Goal: Information Seeking & Learning: Compare options

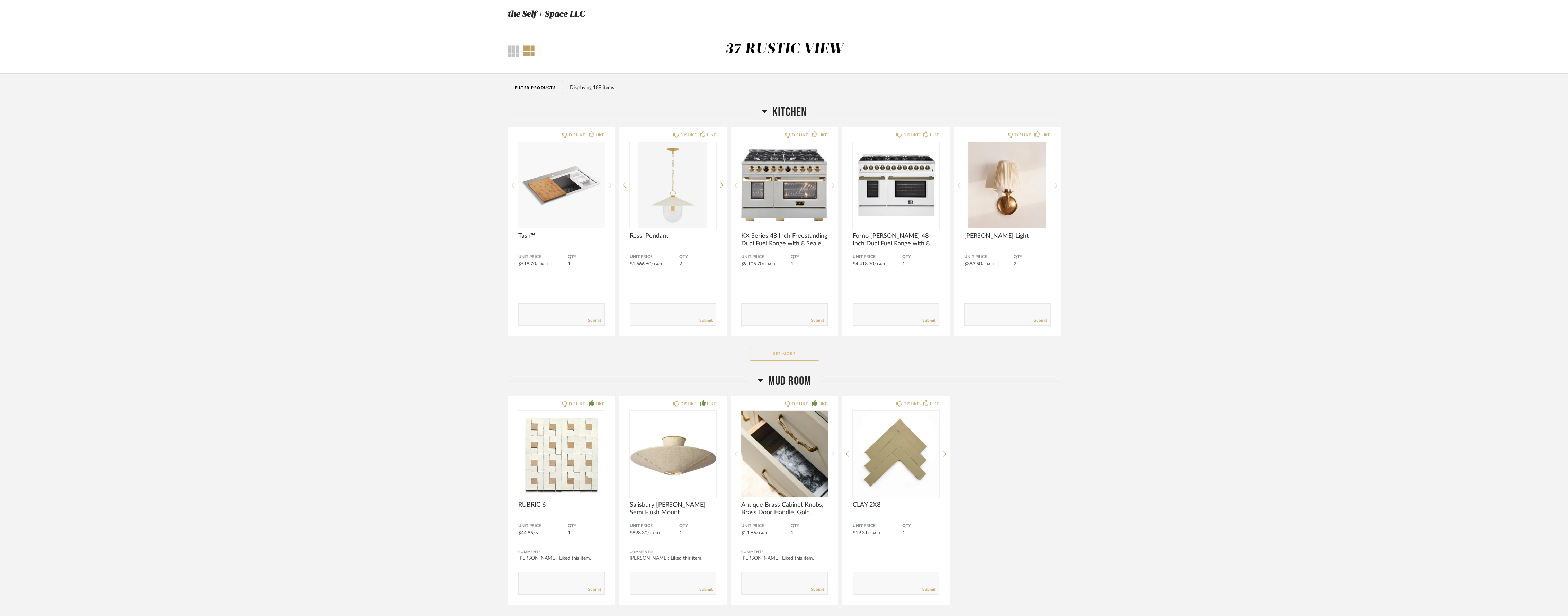
click at [774, 358] on button "See More" at bounding box center [784, 353] width 69 height 14
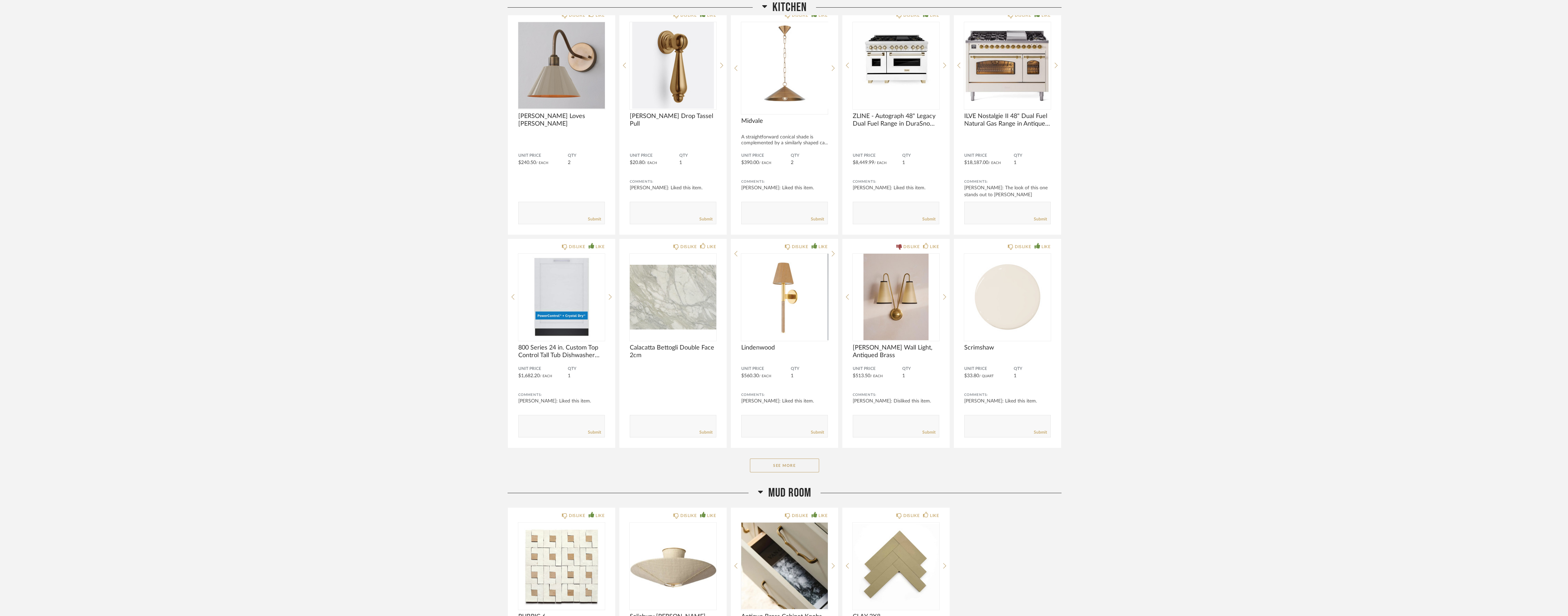
scroll to position [922, 0]
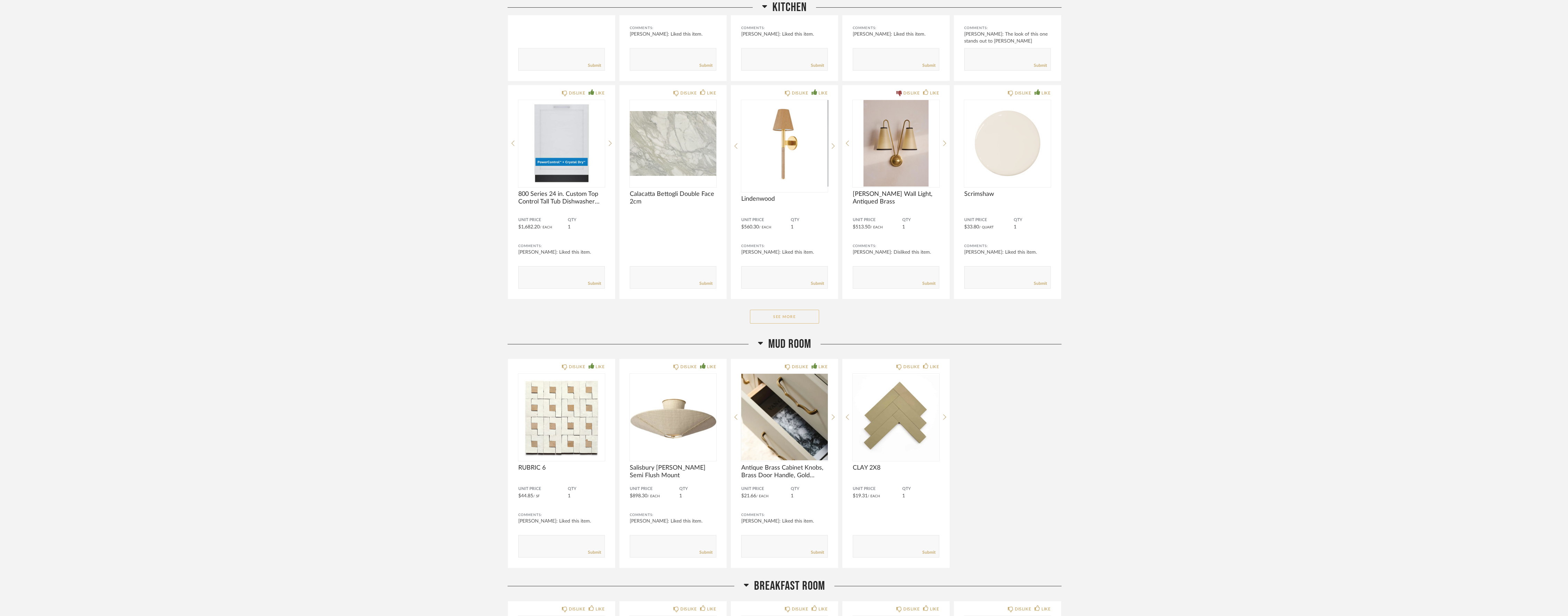
click at [801, 315] on button "See More" at bounding box center [784, 317] width 69 height 14
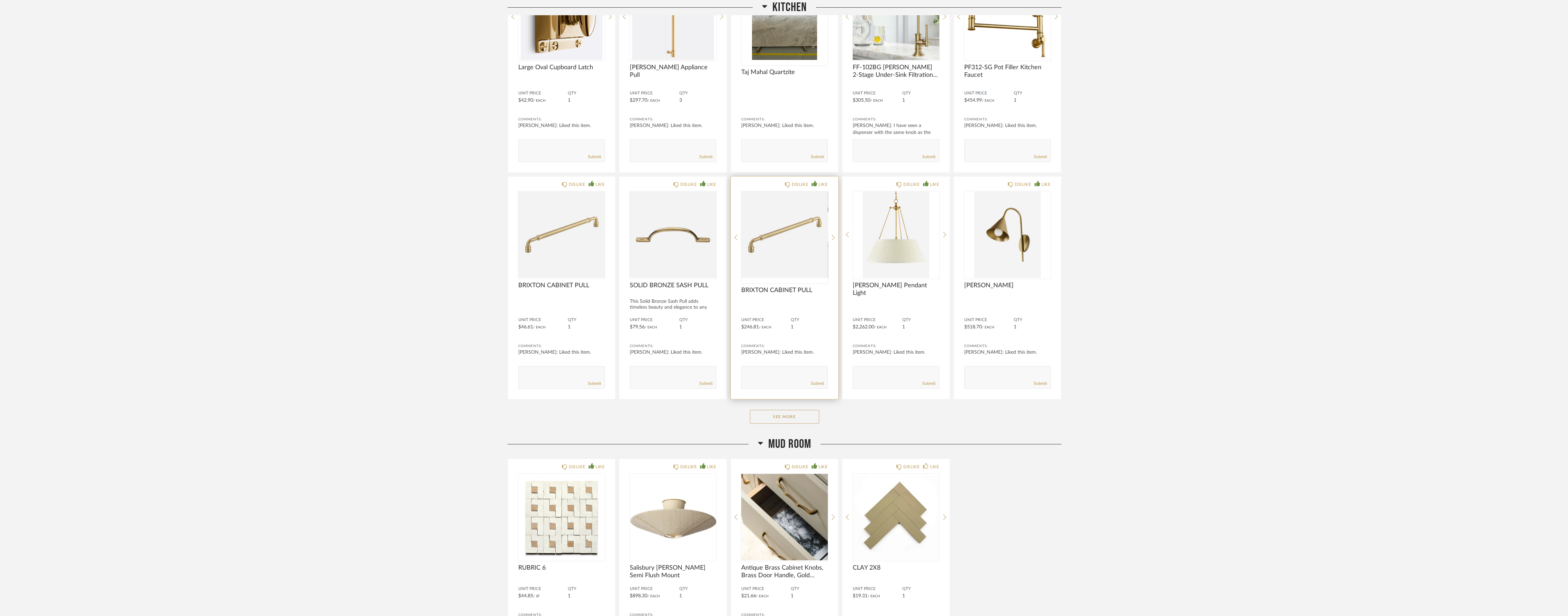
scroll to position [1730, 0]
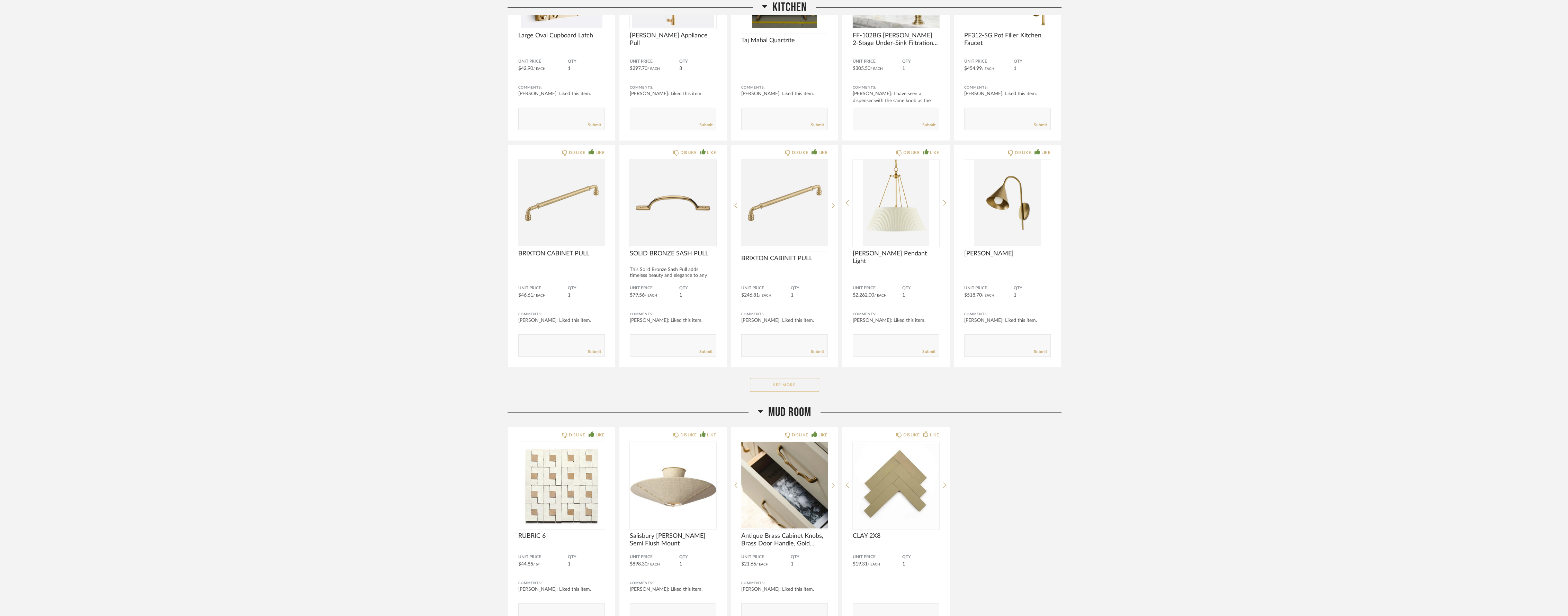
click at [795, 378] on button "See More" at bounding box center [784, 384] width 69 height 14
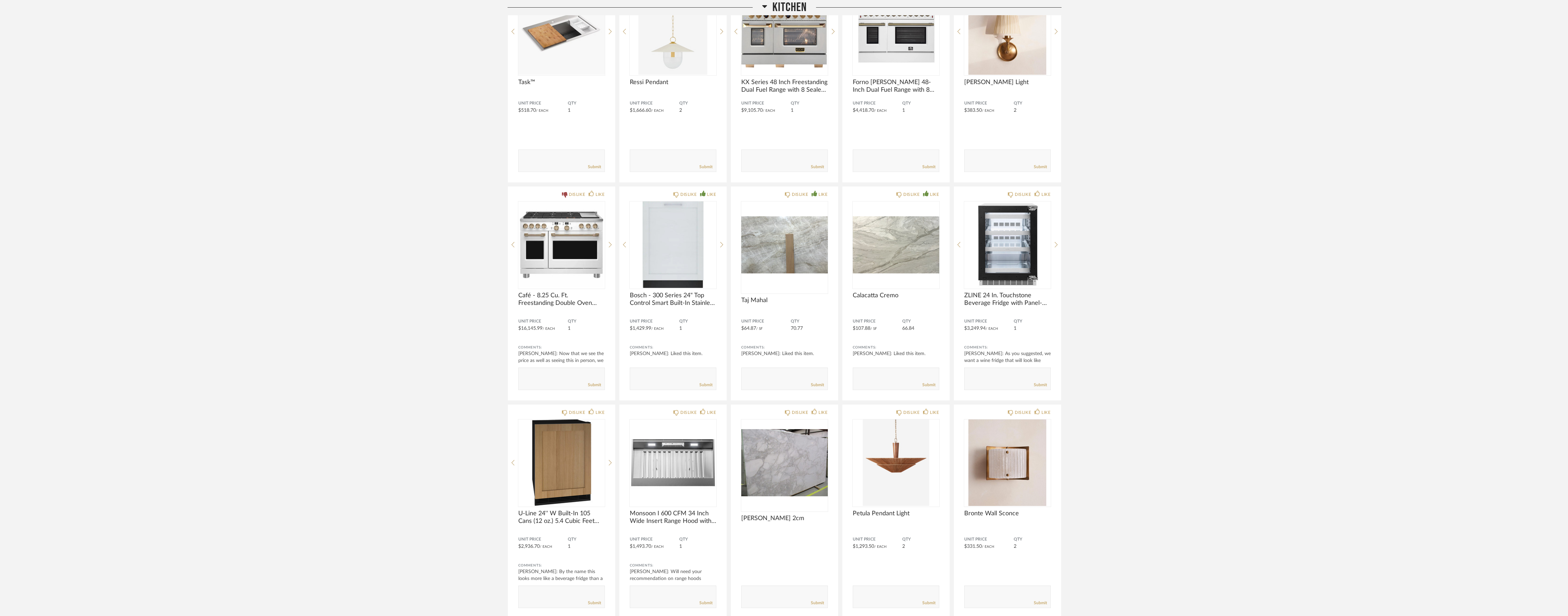
scroll to position [0, 0]
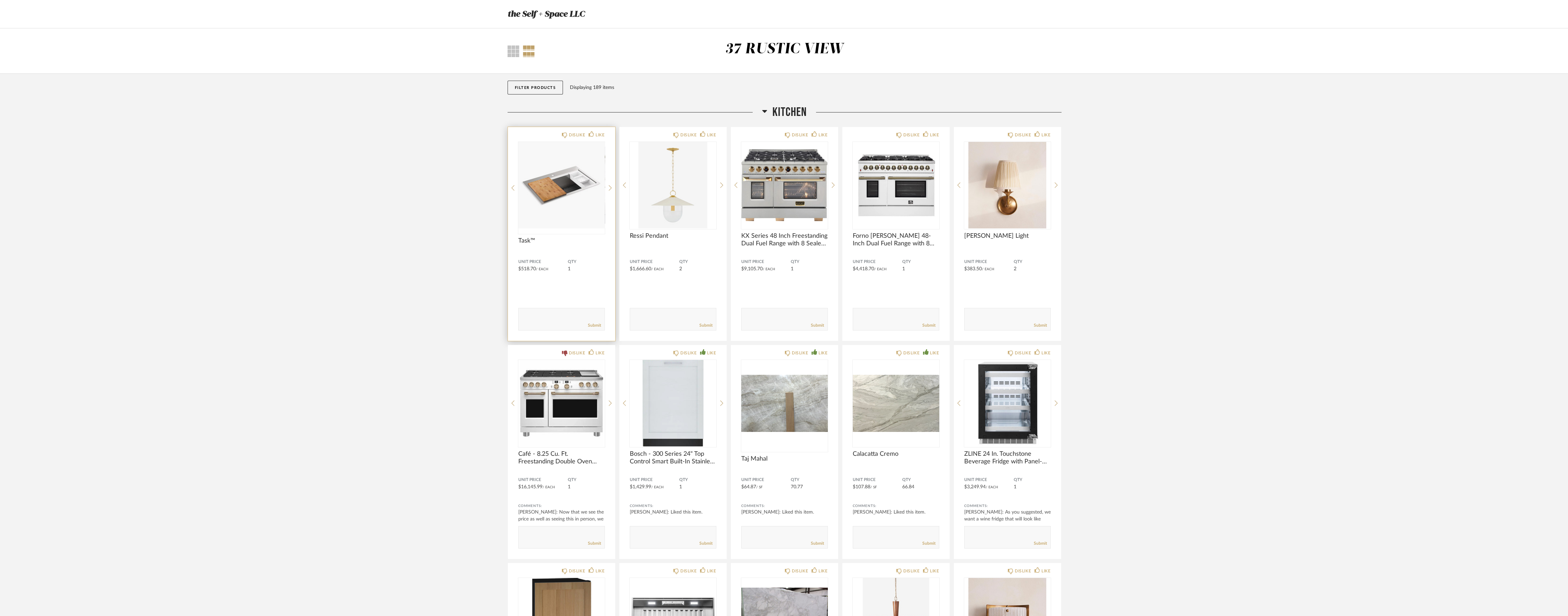
click at [0, 0] on img at bounding box center [0, 0] width 0 height 0
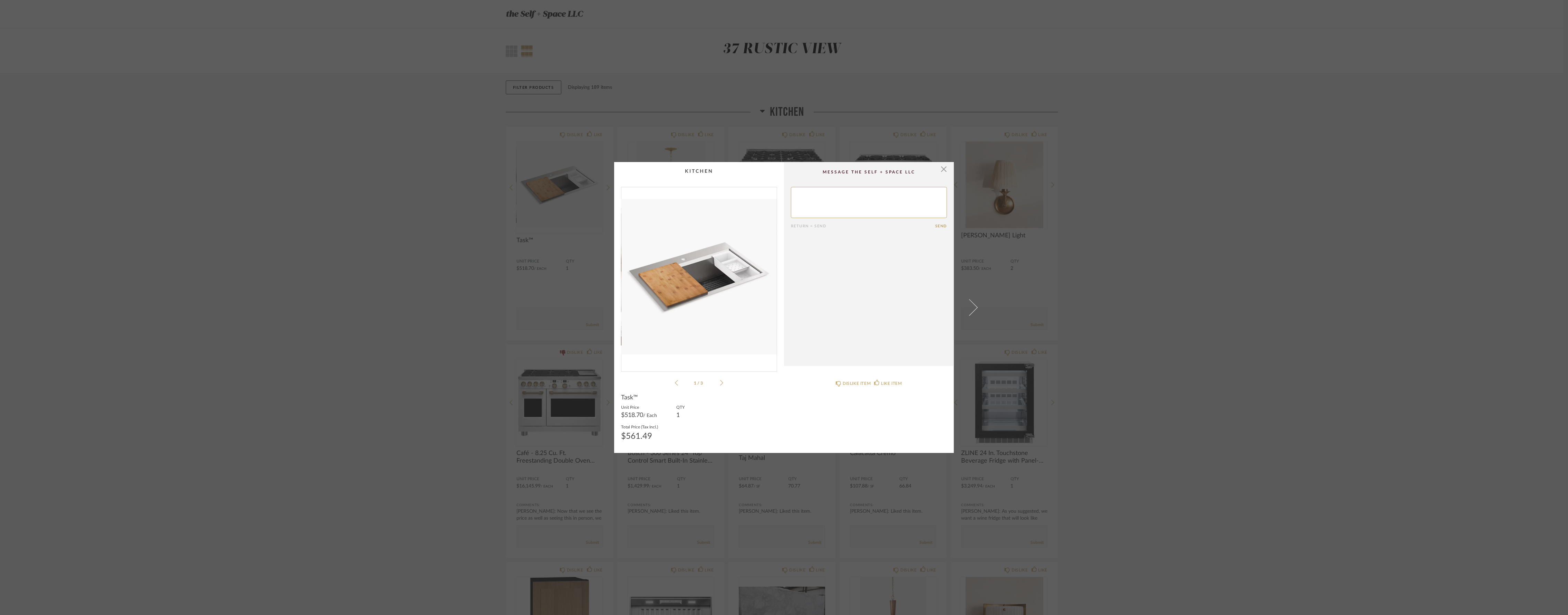
click at [721, 385] on icon at bounding box center [721, 382] width 3 height 6
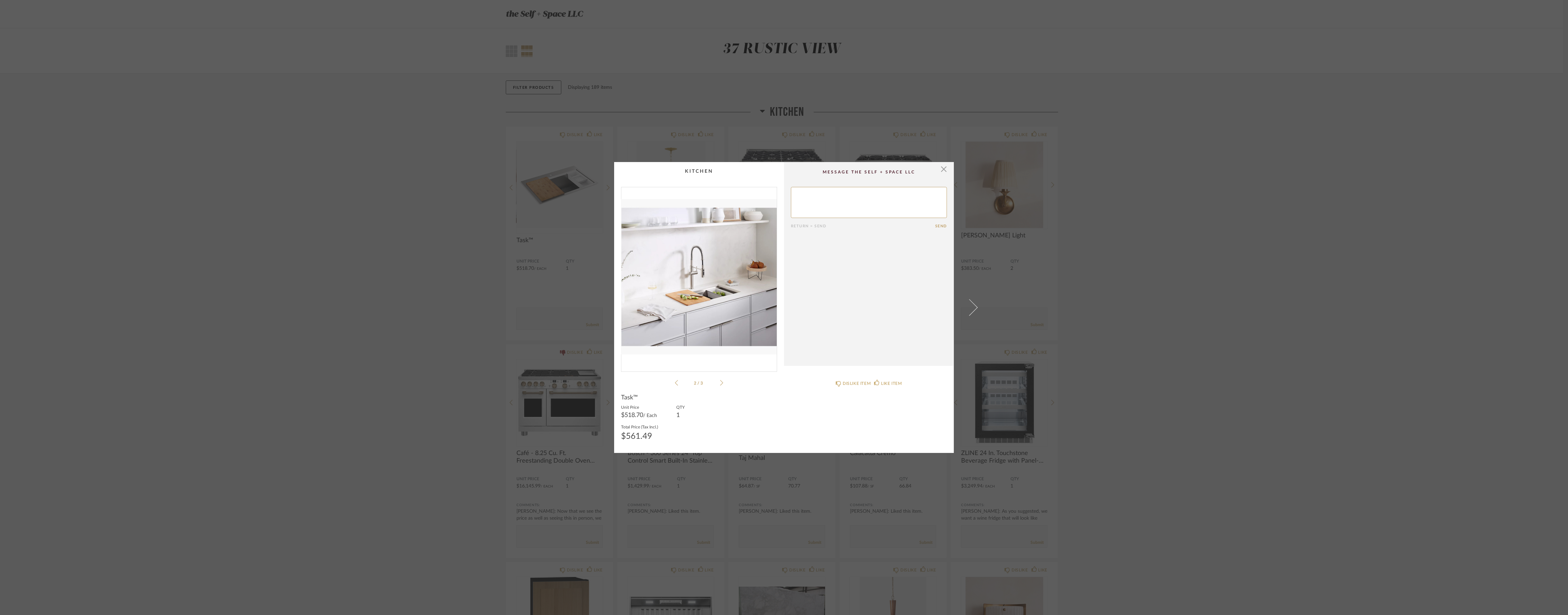
click at [724, 381] on div "2 / 3" at bounding box center [699, 287] width 156 height 200
click at [721, 382] on icon at bounding box center [721, 382] width 3 height 5
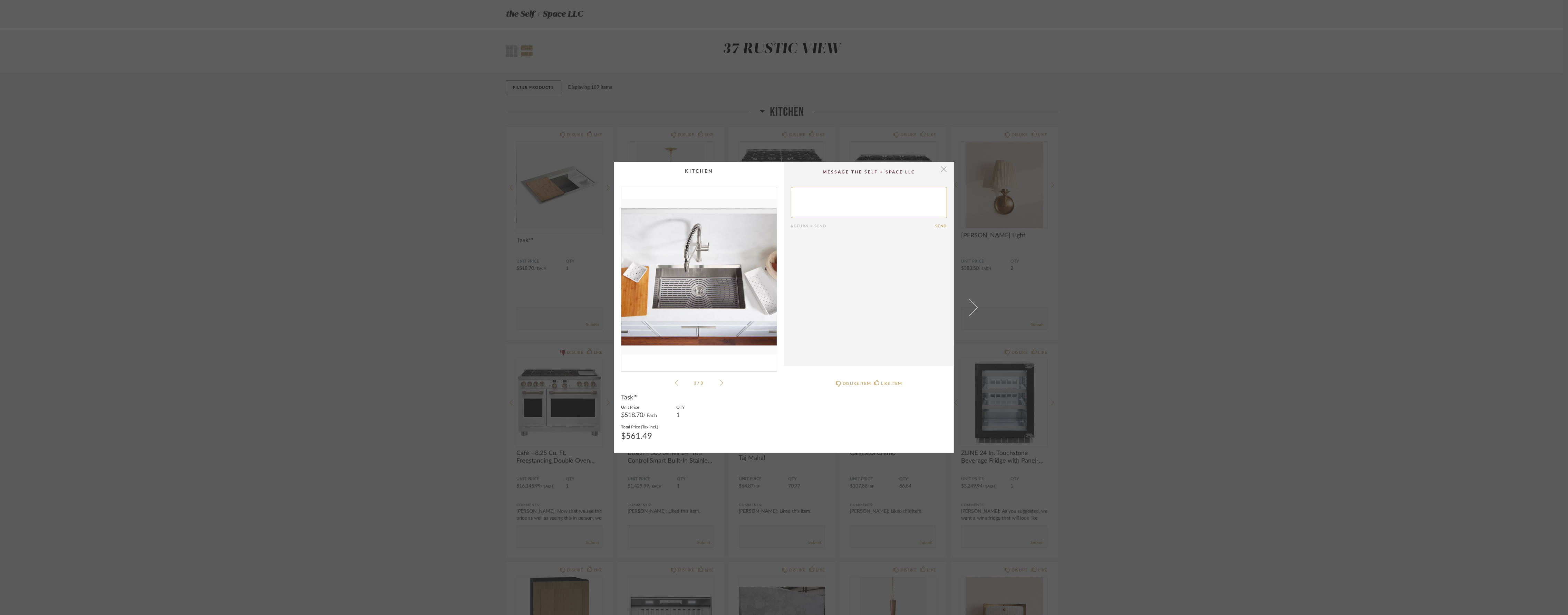
click at [940, 169] on span "button" at bounding box center [943, 169] width 14 height 14
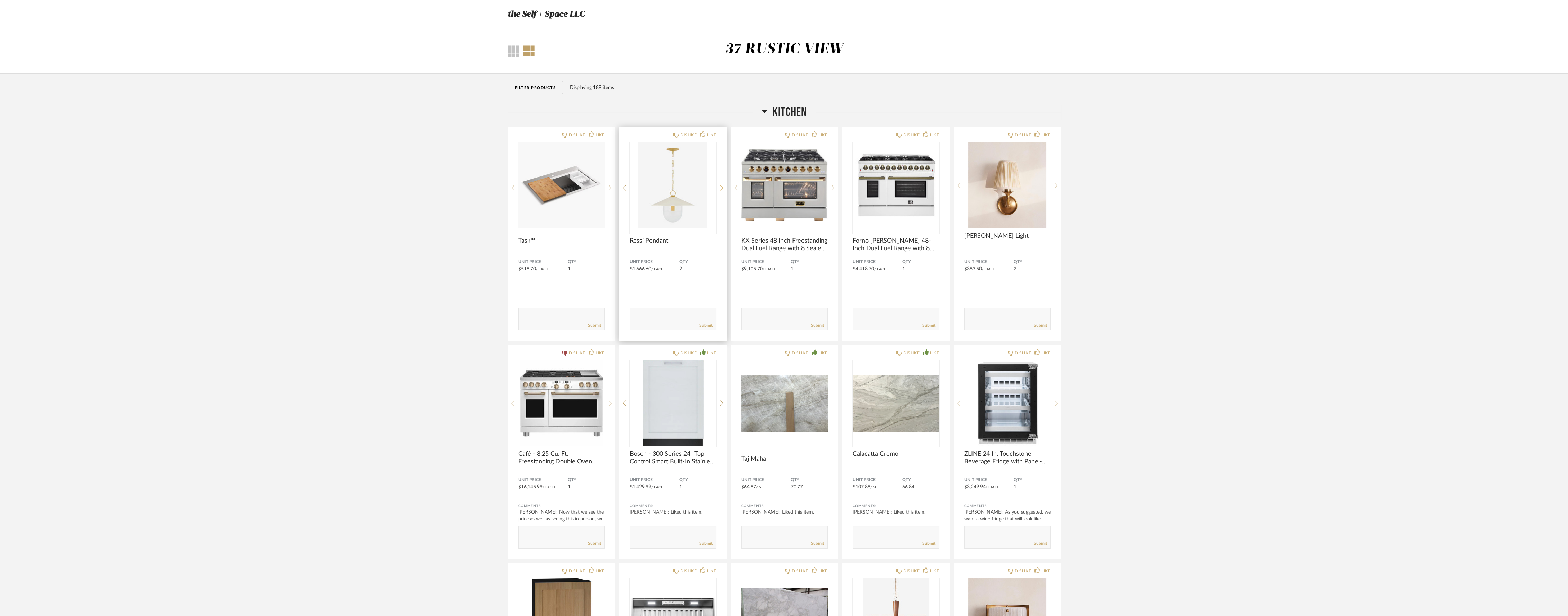
click at [721, 185] on icon at bounding box center [721, 188] width 3 height 6
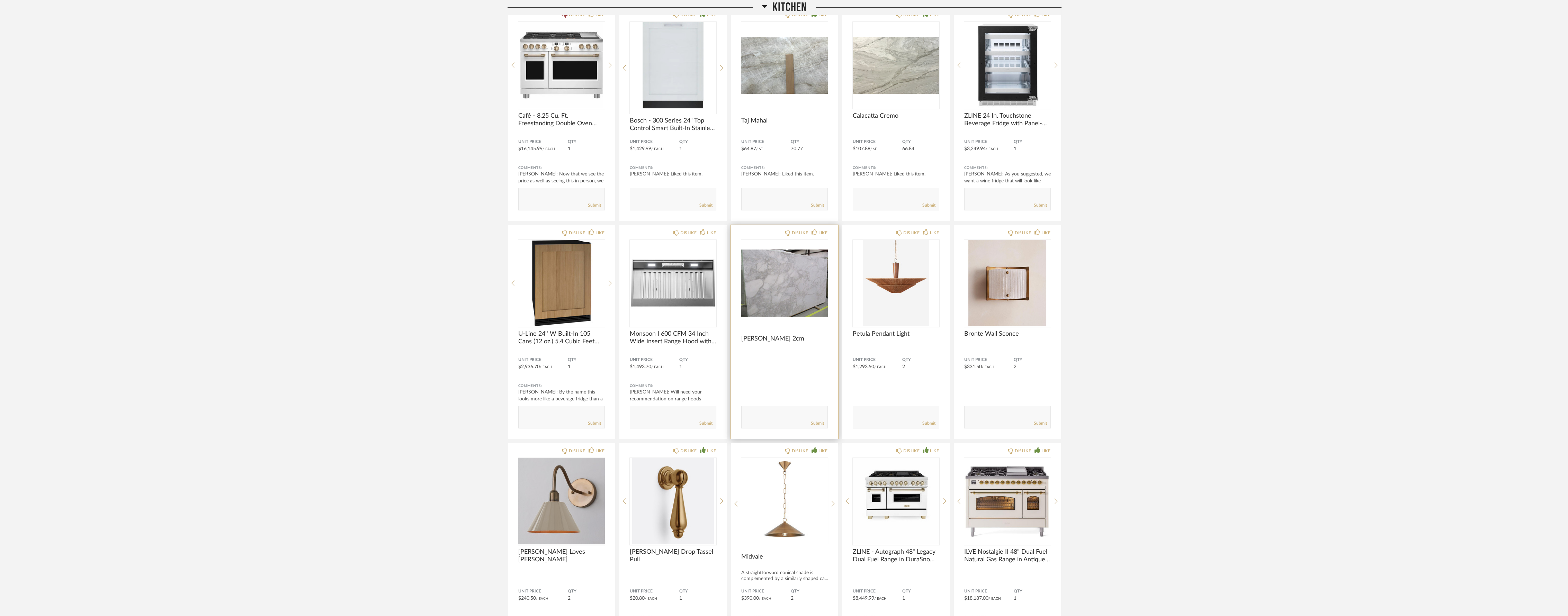
scroll to position [423, 0]
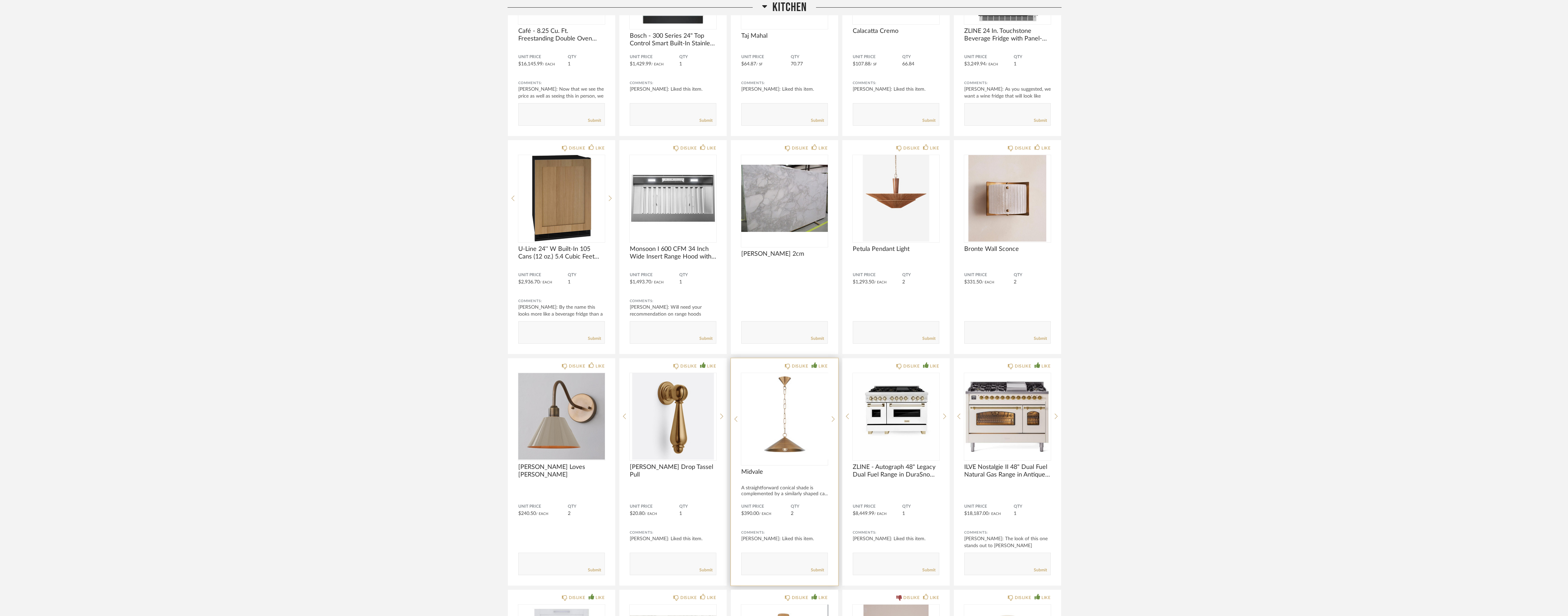
click at [792, 446] on img "0" at bounding box center [784, 416] width 87 height 87
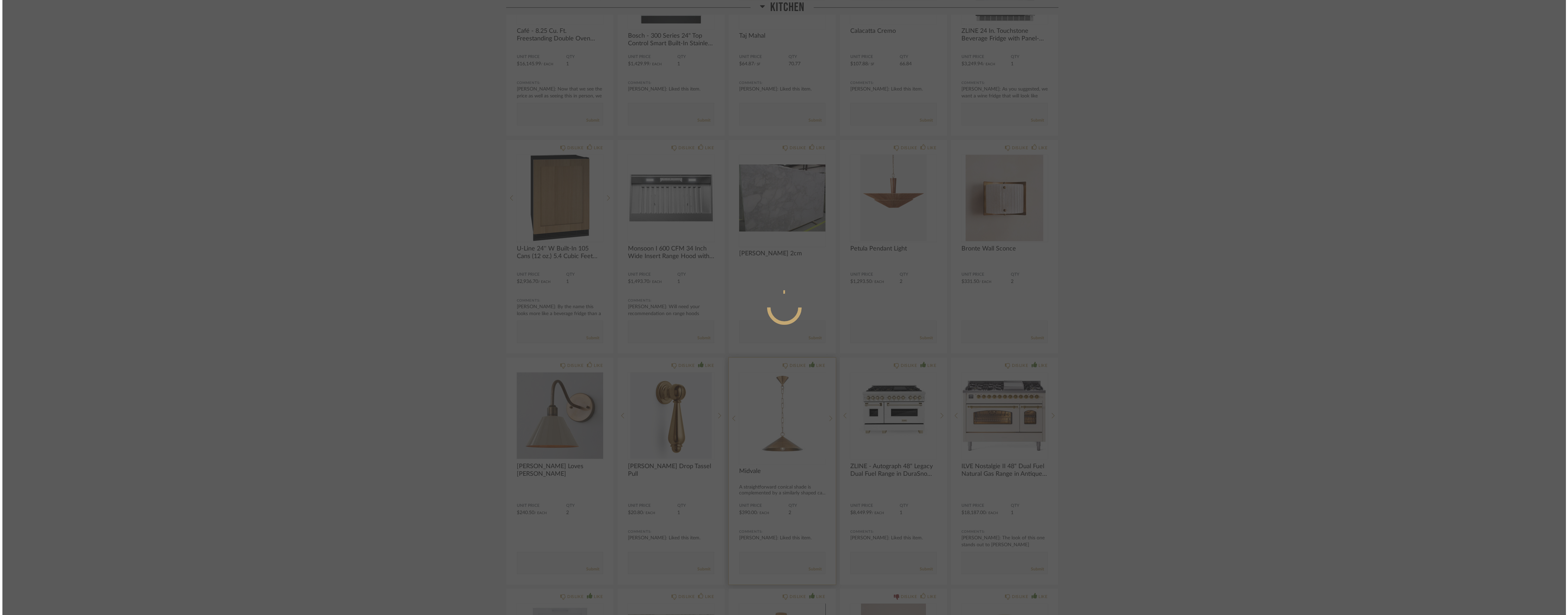
scroll to position [0, 0]
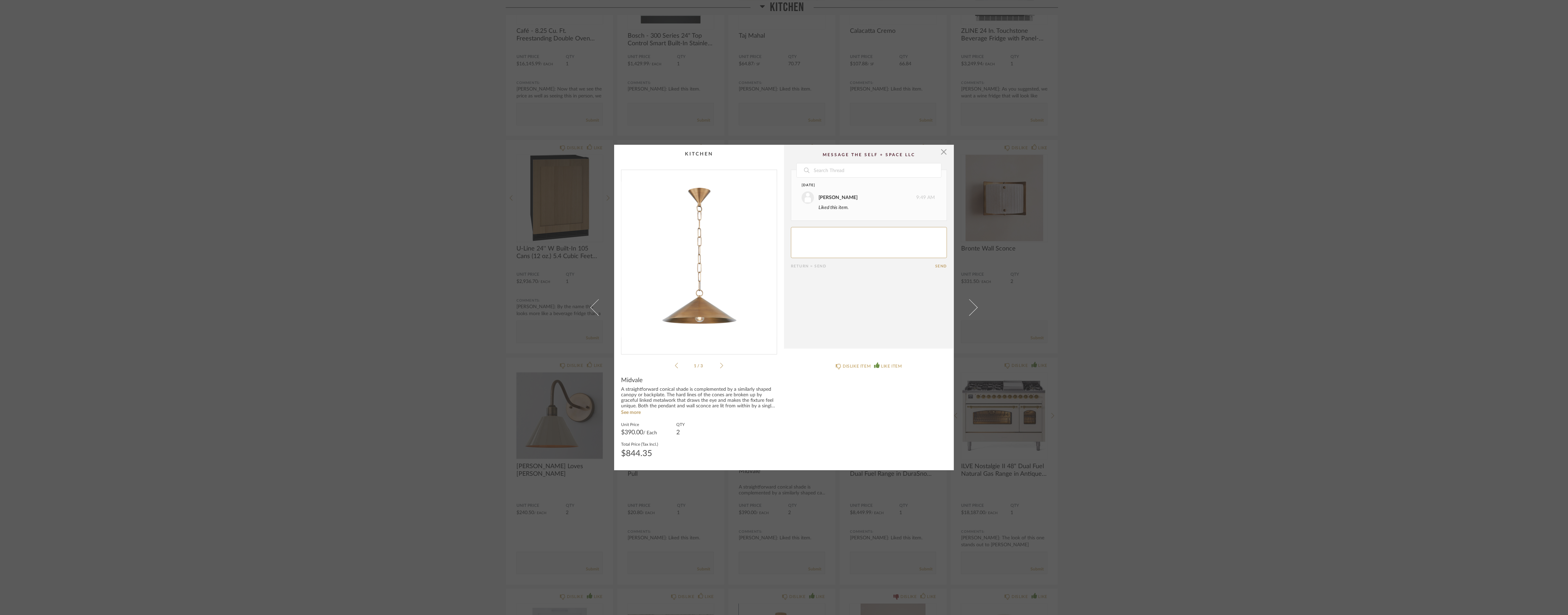
click at [720, 367] on icon at bounding box center [721, 365] width 3 height 6
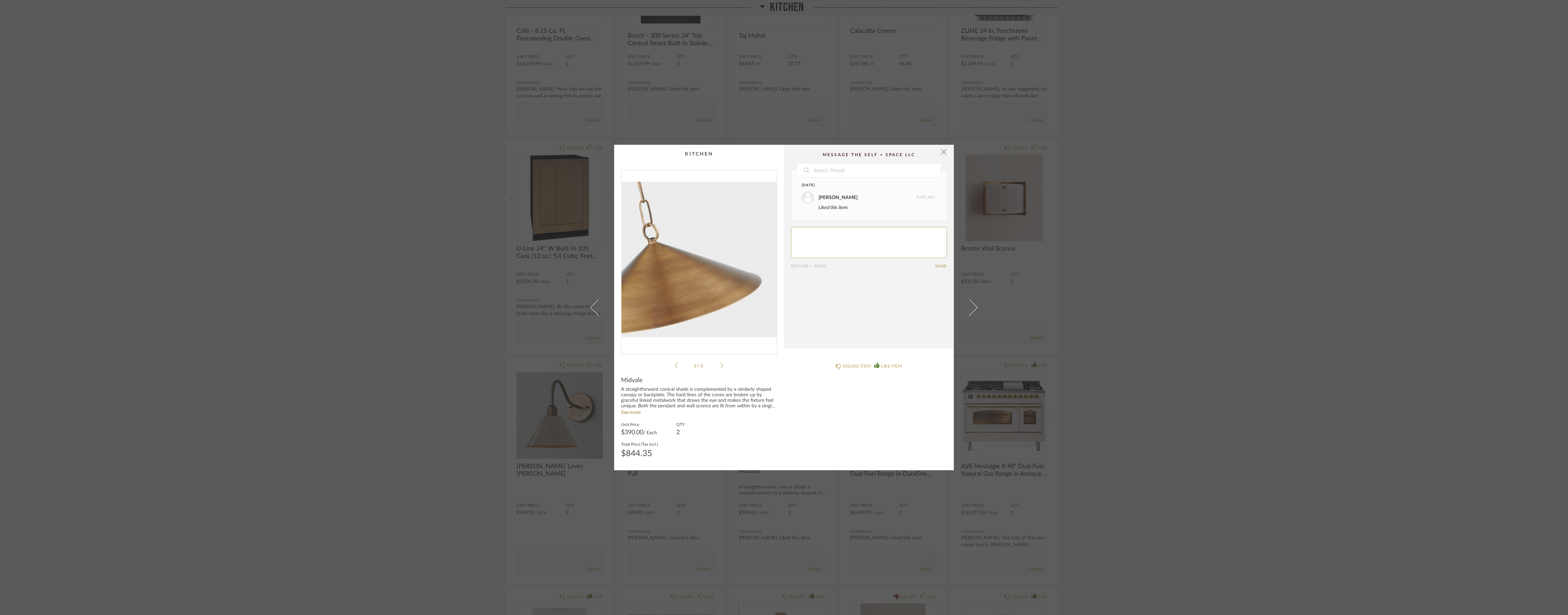
click at [720, 367] on icon at bounding box center [721, 365] width 3 height 6
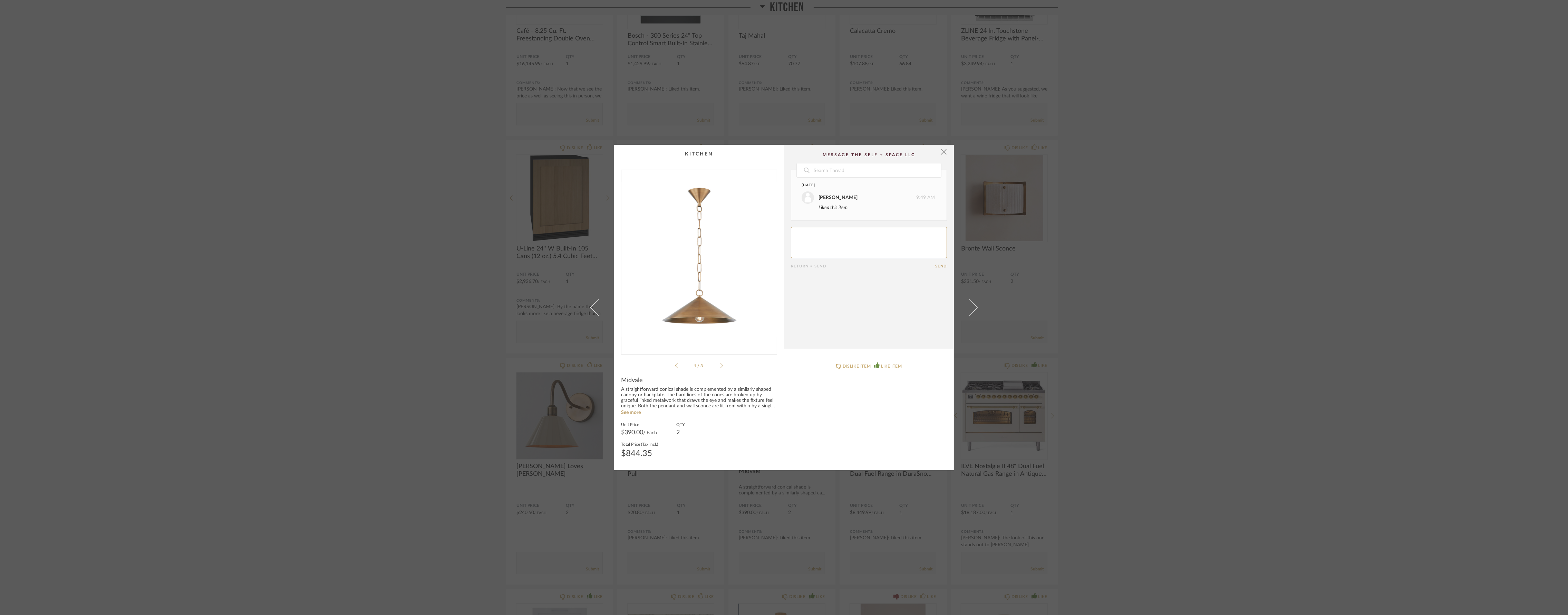
click at [808, 426] on div "DISLIKE ITEM LIKE ITEM" at bounding box center [869, 409] width 170 height 107
click at [939, 156] on span "button" at bounding box center [943, 152] width 14 height 14
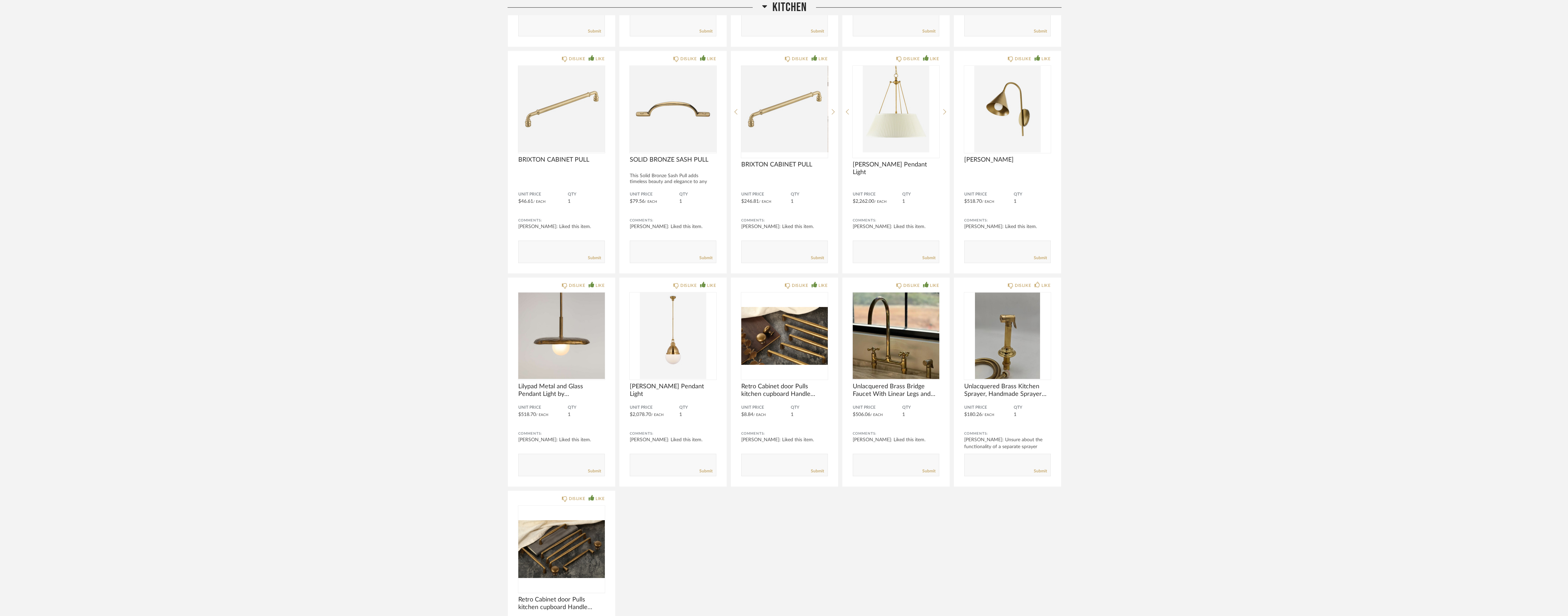
scroll to position [1883, 0]
